Goal: Task Accomplishment & Management: Use online tool/utility

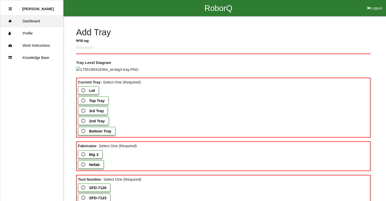
click at [40, 22] on link "Dashboard" at bounding box center [31, 21] width 63 height 12
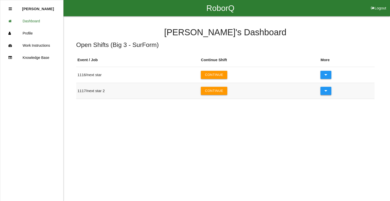
click at [326, 89] on icon at bounding box center [325, 91] width 3 height 8
click at [330, 72] on button at bounding box center [325, 75] width 11 height 8
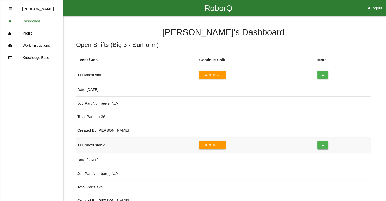
click at [327, 142] on button at bounding box center [322, 145] width 11 height 8
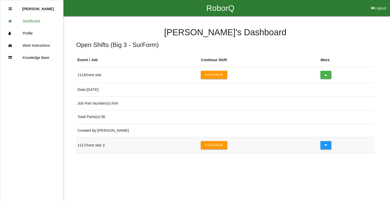
click at [327, 142] on icon at bounding box center [325, 145] width 3 height 8
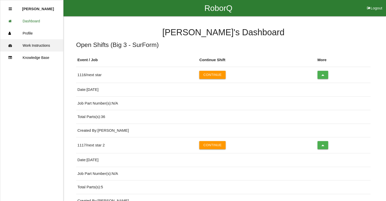
click at [34, 44] on link "Work Instructions" at bounding box center [31, 45] width 63 height 12
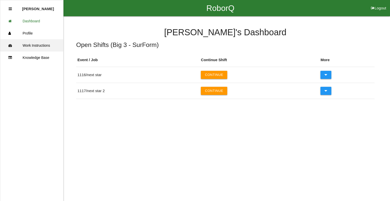
click at [36, 43] on link "Work Instructions" at bounding box center [31, 45] width 63 height 12
click at [41, 46] on link "Work Instructions" at bounding box center [31, 45] width 63 height 12
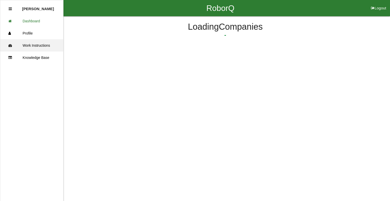
click at [41, 46] on link "Work Instructions" at bounding box center [31, 45] width 63 height 12
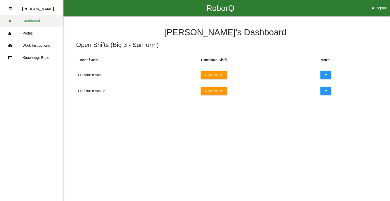
click at [29, 25] on link "Dashboard" at bounding box center [31, 21] width 63 height 12
click at [220, 91] on button "Continue" at bounding box center [214, 91] width 26 height 8
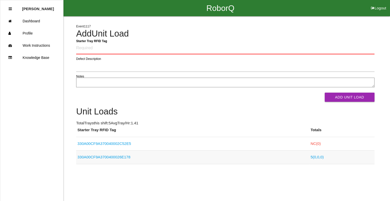
click at [95, 155] on link "330A00CF9A3700400026E178" at bounding box center [103, 157] width 53 height 4
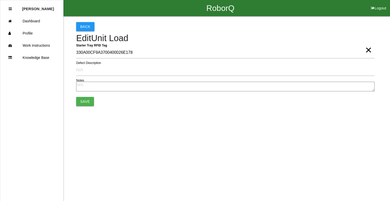
click at [375, 4] on button "Logout" at bounding box center [378, 2] width 23 height 4
select select "Worker"
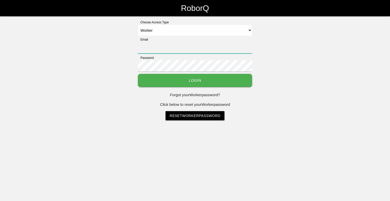
type input "[EMAIL_ADDRESS][DOMAIN_NAME]"
